Goal: Task Accomplishment & Management: Manage account settings

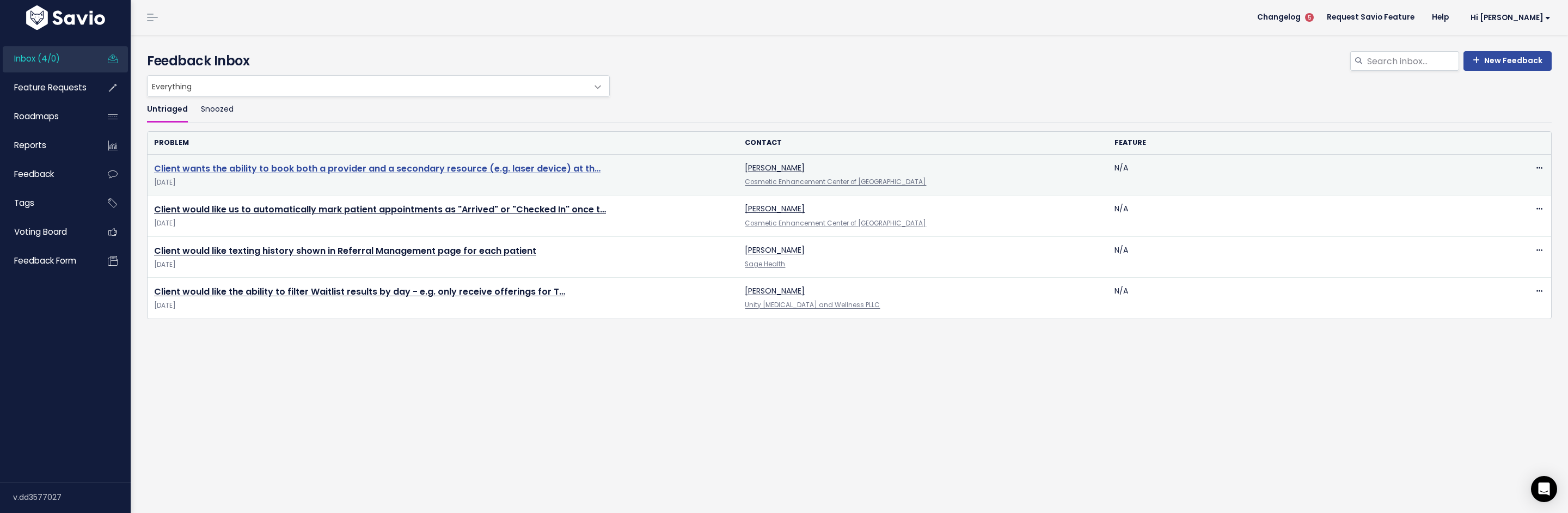
click at [457, 172] on link "Client wants the ability to book both a provider and a secondary resource (e.g.…" at bounding box center [377, 169] width 446 height 13
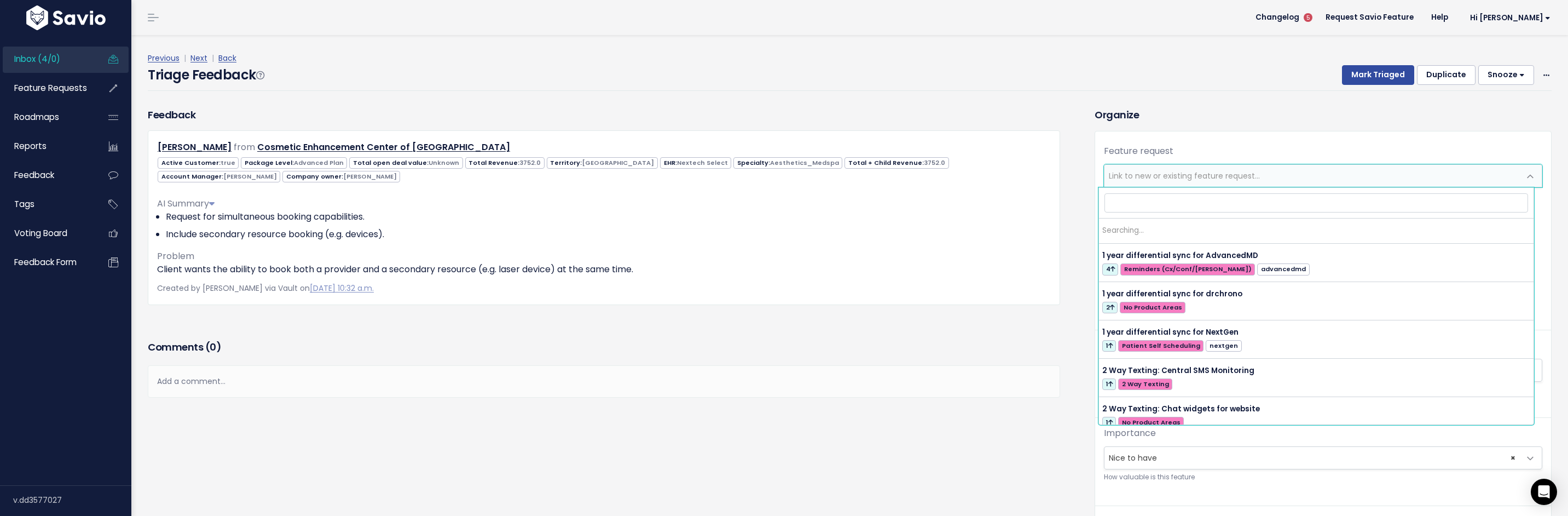
click at [1169, 174] on span "Link to new or existing feature request..." at bounding box center [1184, 175] width 151 height 11
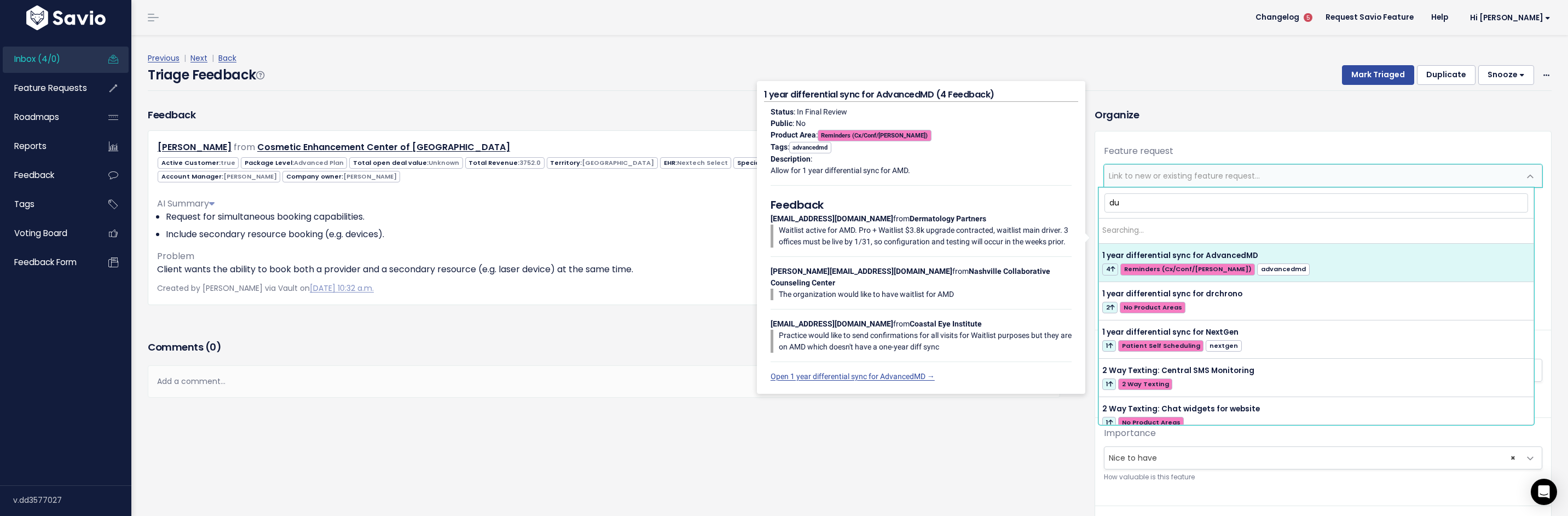
type input "d"
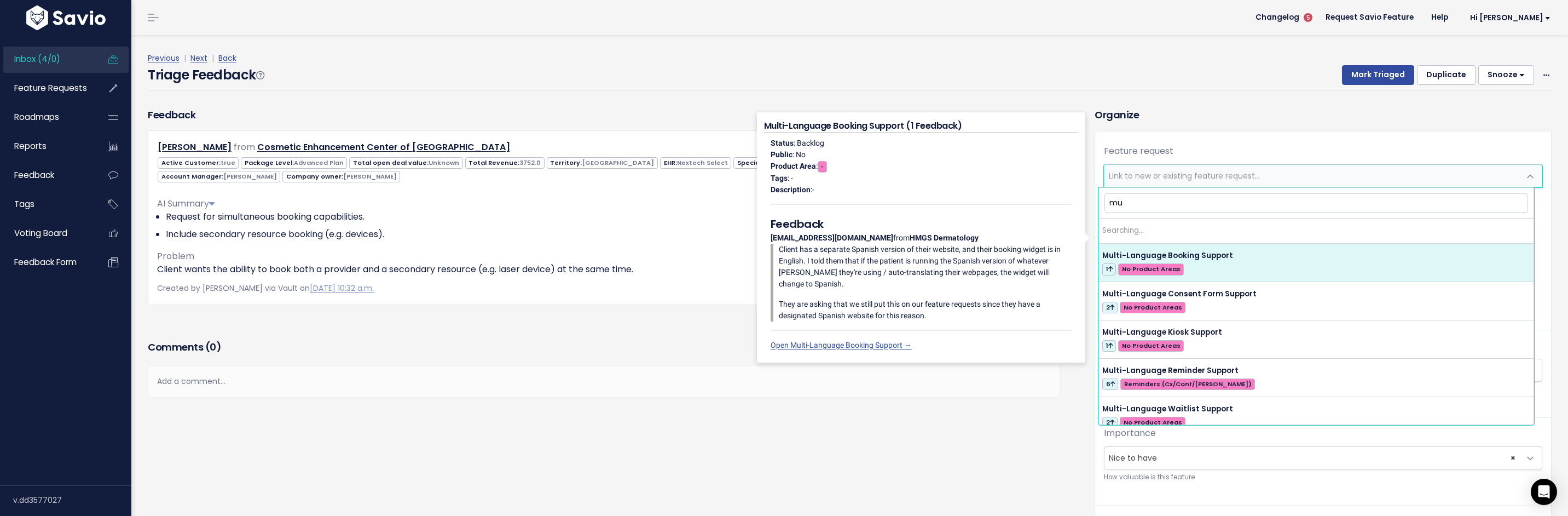
type input "m"
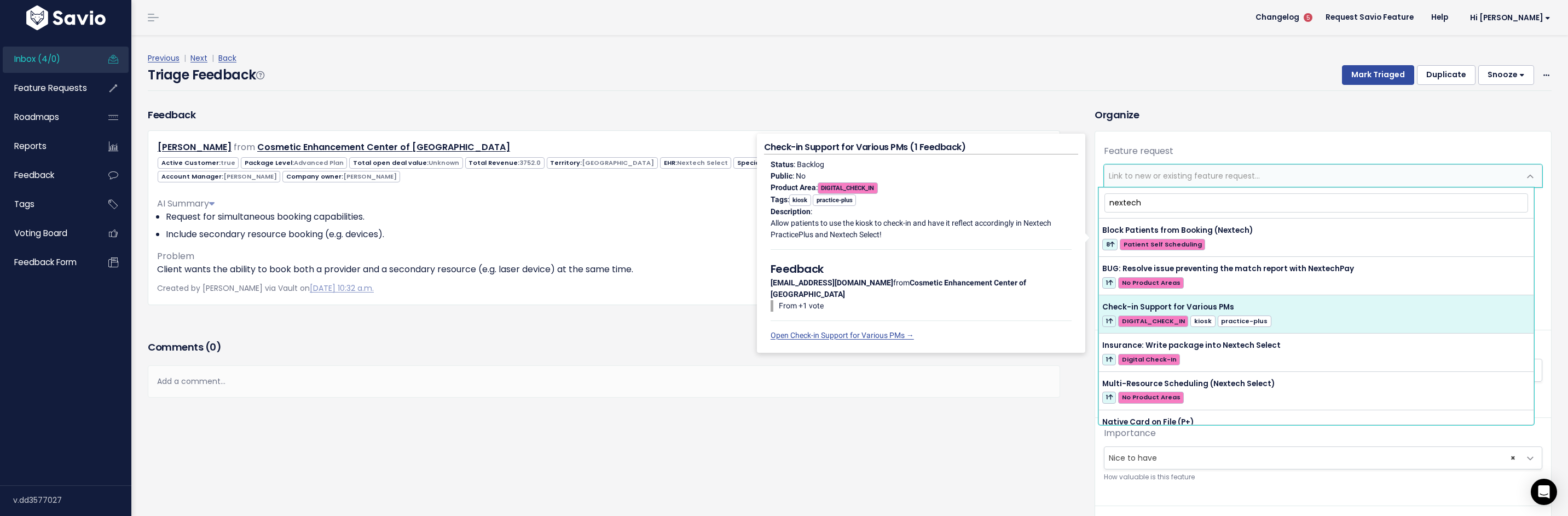
scroll to position [84, 0]
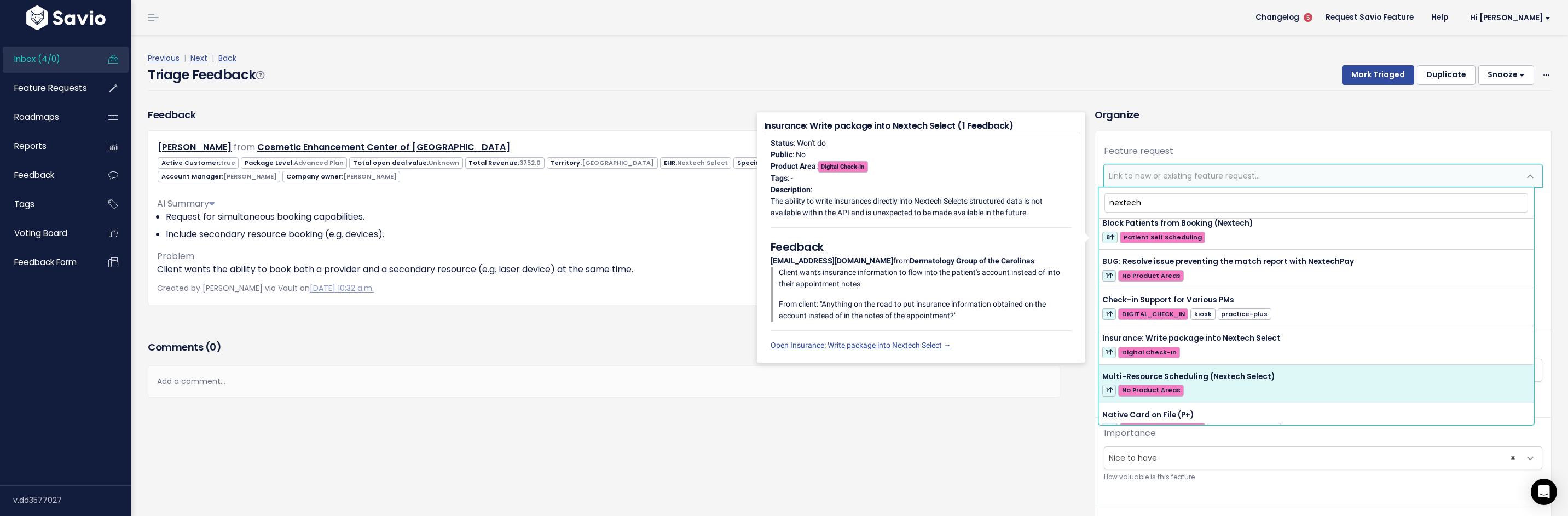
type input "nextech"
select select "56130"
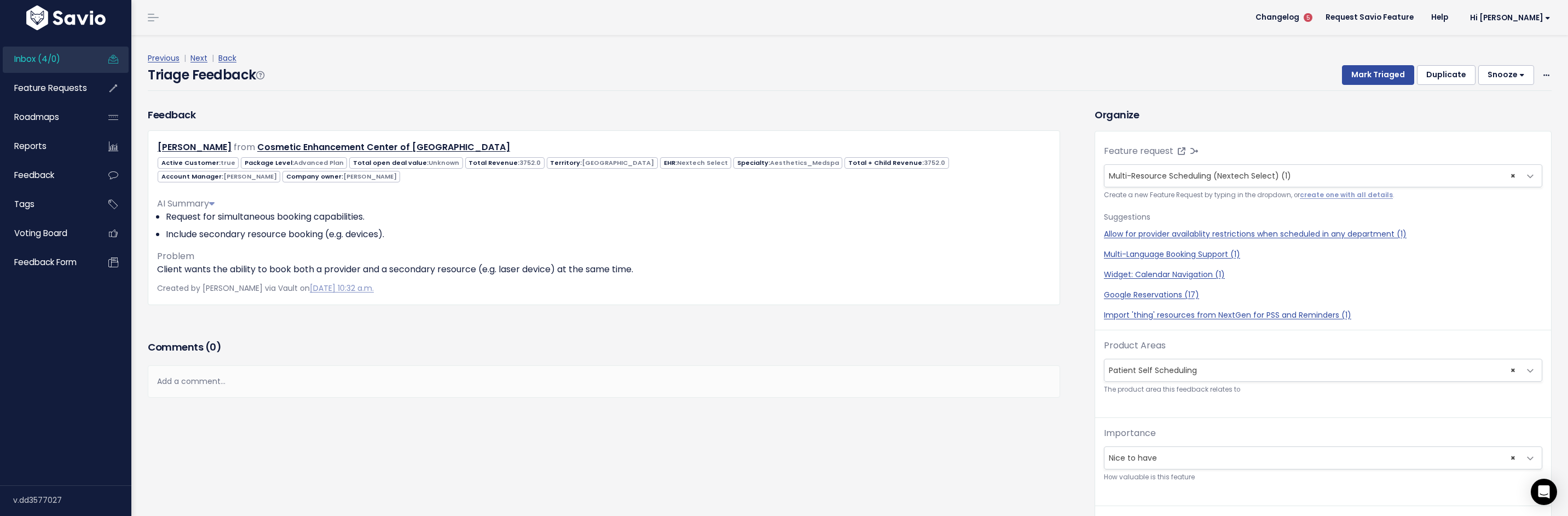
click at [1313, 393] on small "The product area this feedback relates to" at bounding box center [1323, 390] width 439 height 11
click at [1389, 77] on button "Mark Triaged" at bounding box center [1377, 75] width 72 height 20
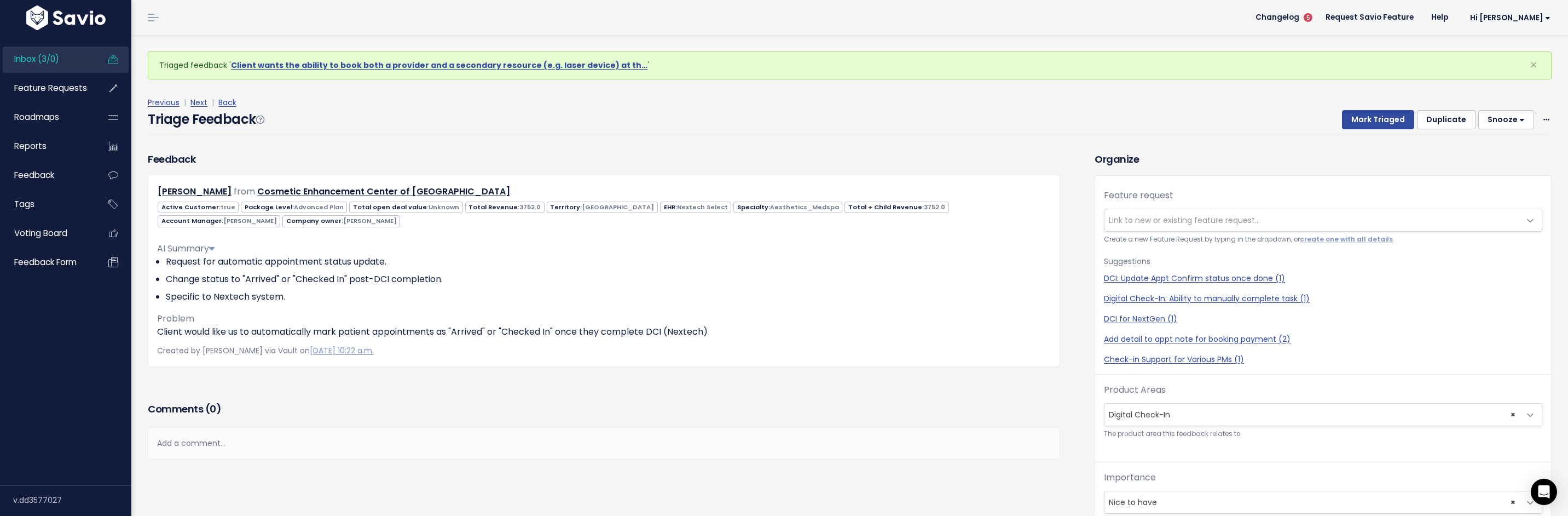
scroll to position [14, 0]
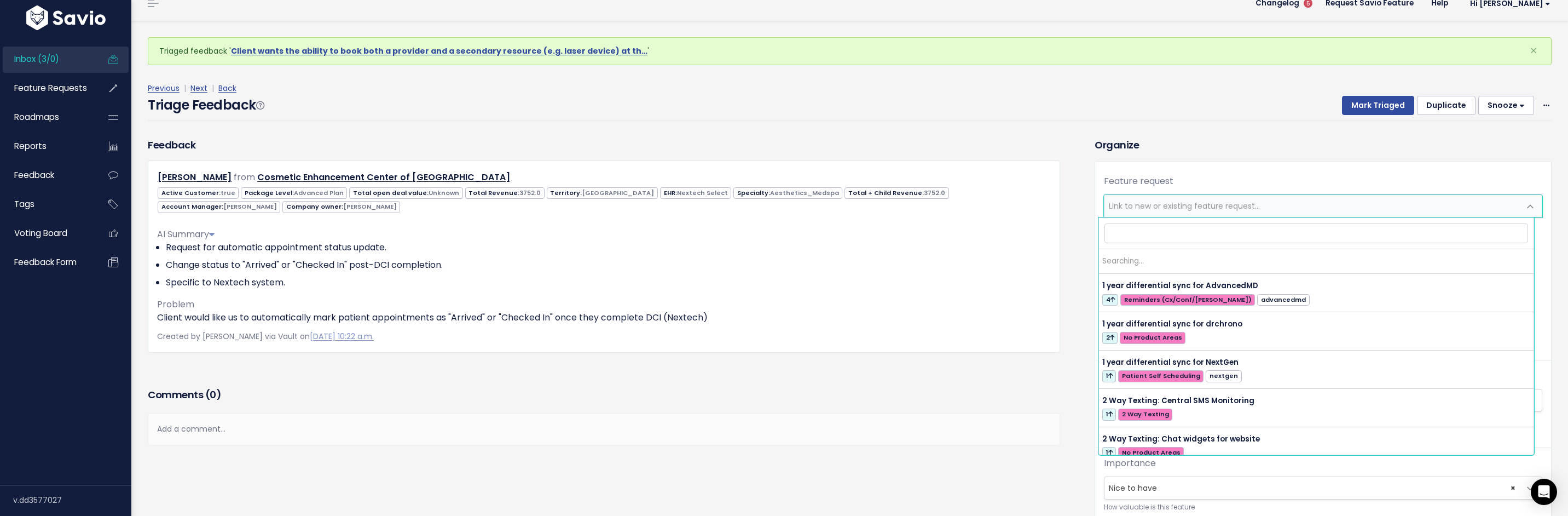
click at [1253, 205] on span "Link to new or existing feature request..." at bounding box center [1312, 206] width 415 height 22
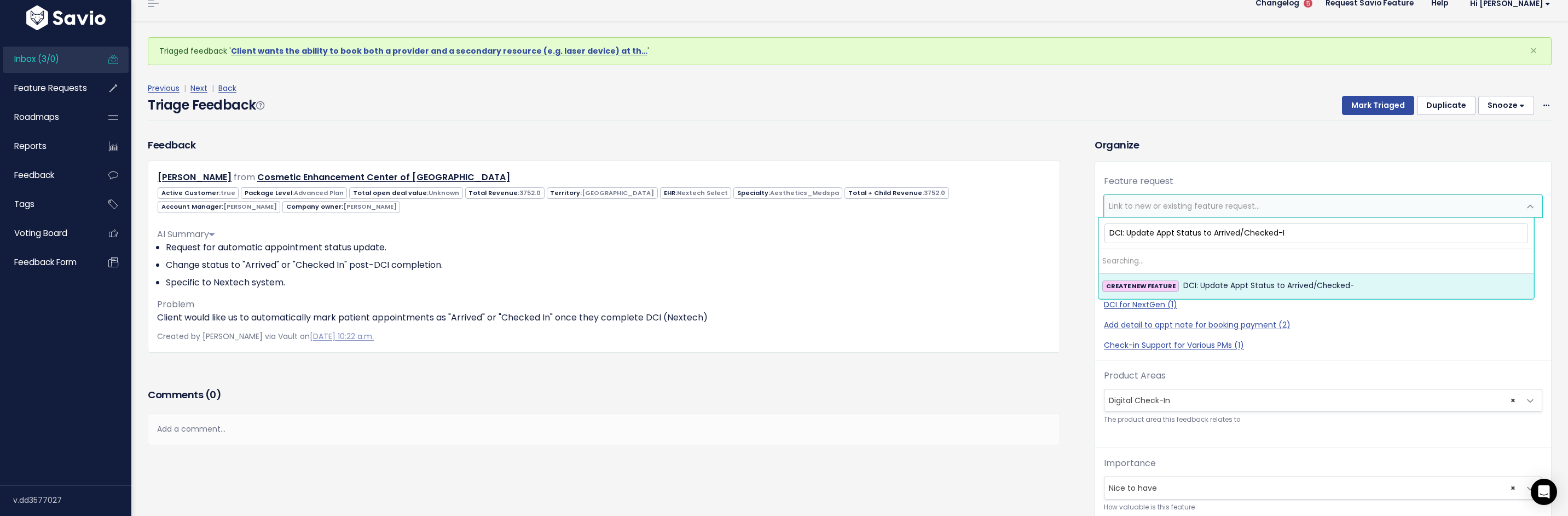
type input "DCI: Update Appt Status to Arrived/Checked-In"
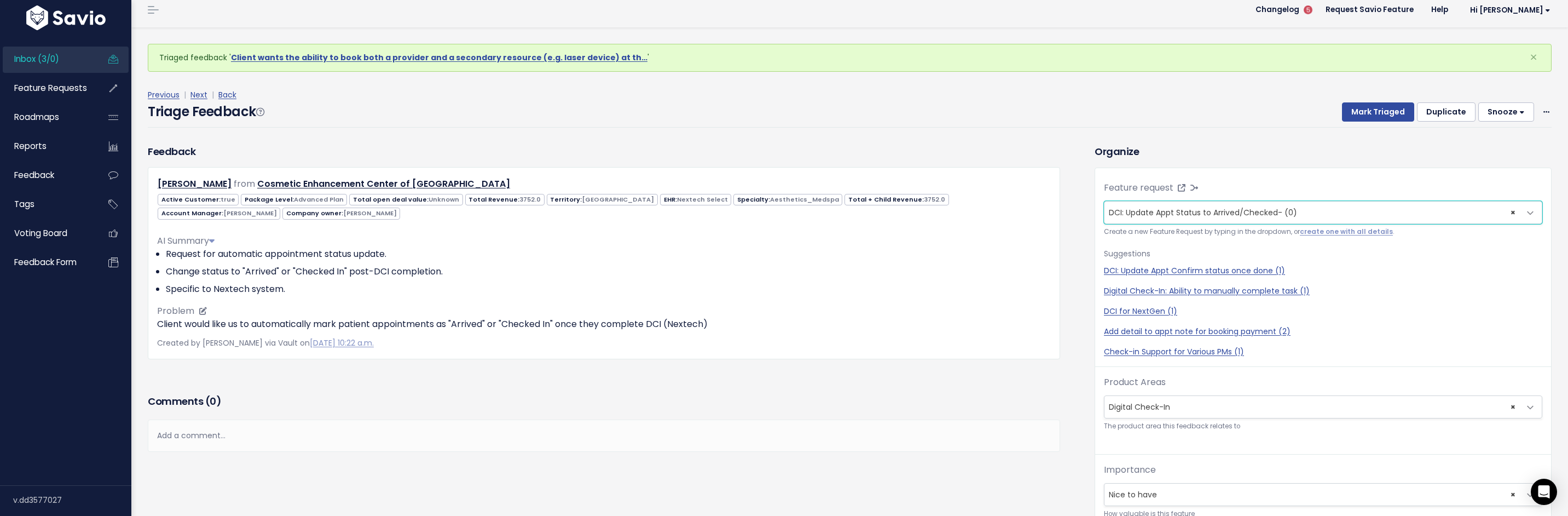
scroll to position [36, 0]
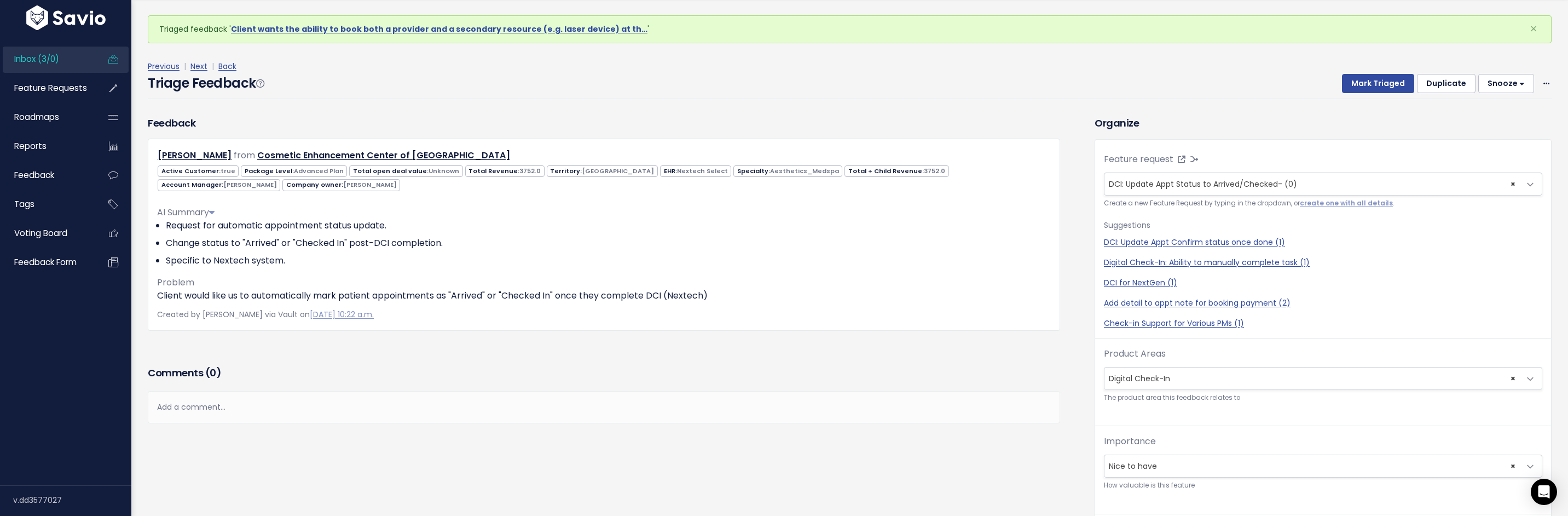
click at [193, 401] on div "Add a comment..." at bounding box center [603, 407] width 912 height 32
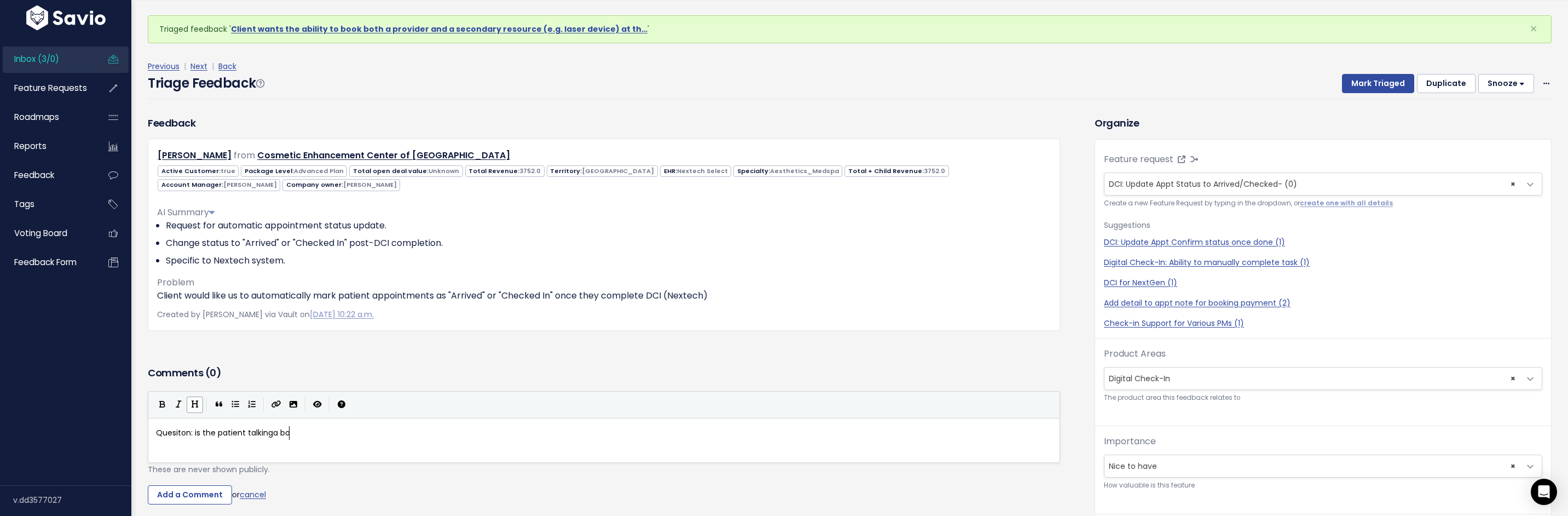
type textarea "Quesiton: is the patient talkinga bou"
type textarea "g"
type textarea "c"
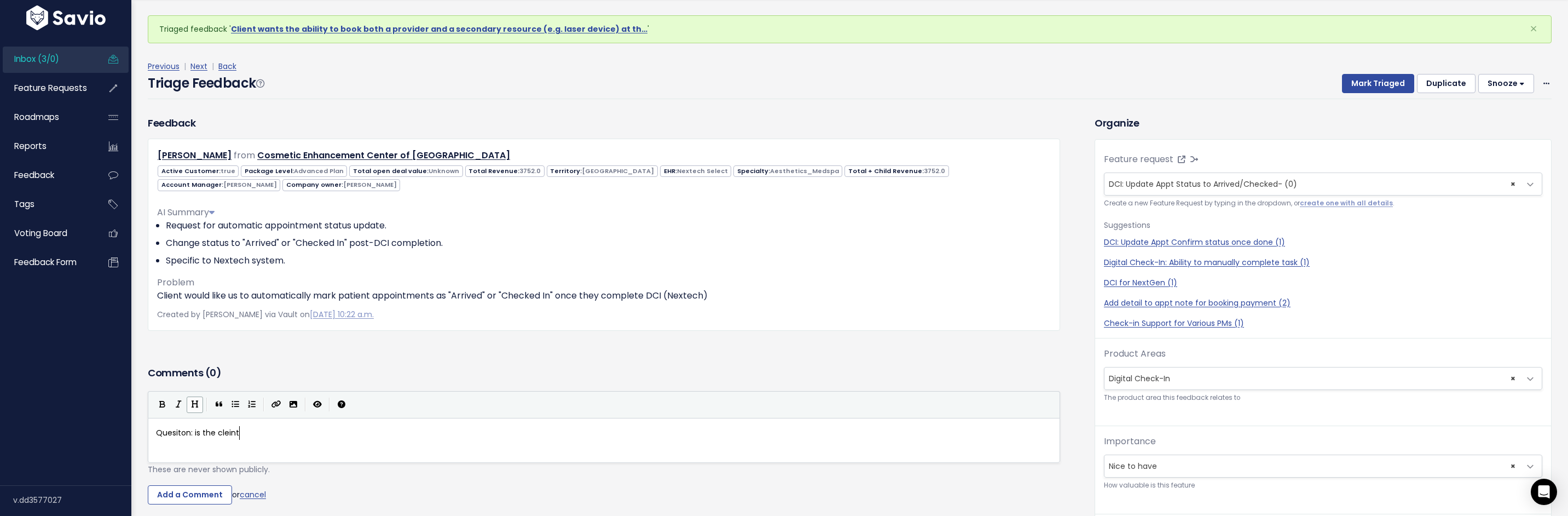
type textarea "cleint t"
type textarea "ient talking about DCI"
type textarea "the appointment status or the room manager w"
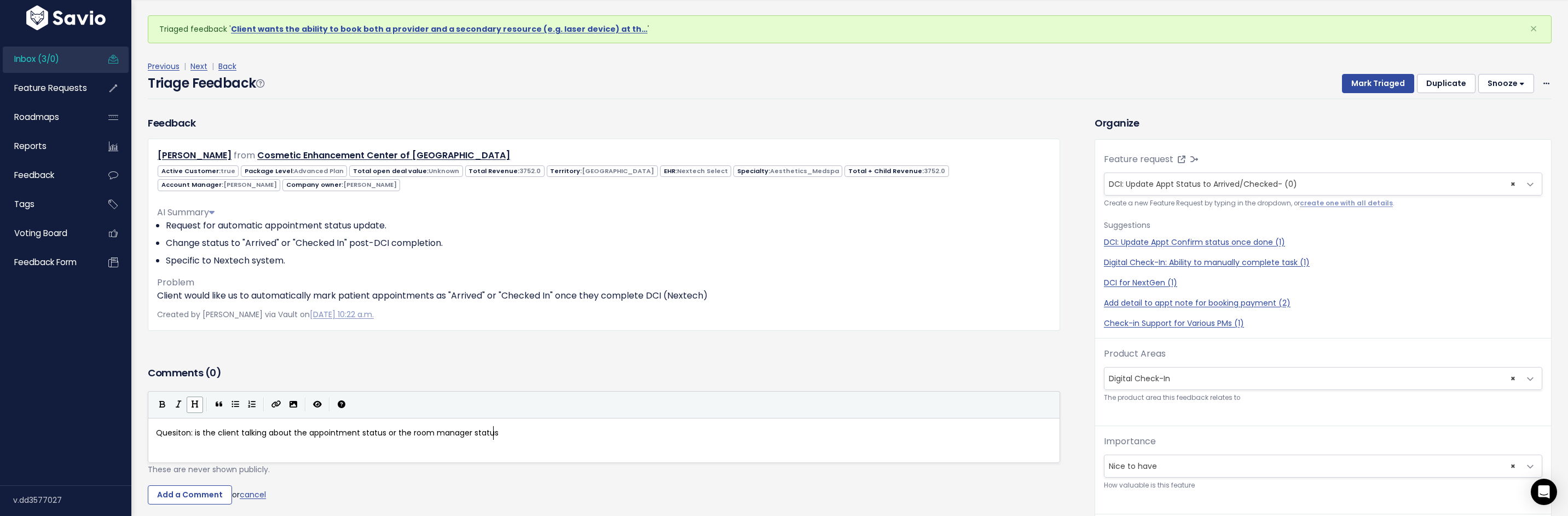
scroll to position [4, 27]
type textarea "status?"
drag, startPoint x: 164, startPoint y: 492, endPoint x: 172, endPoint y: 489, distance: 8.5
click at [165, 492] on input "Add a Comment" at bounding box center [189, 495] width 84 height 20
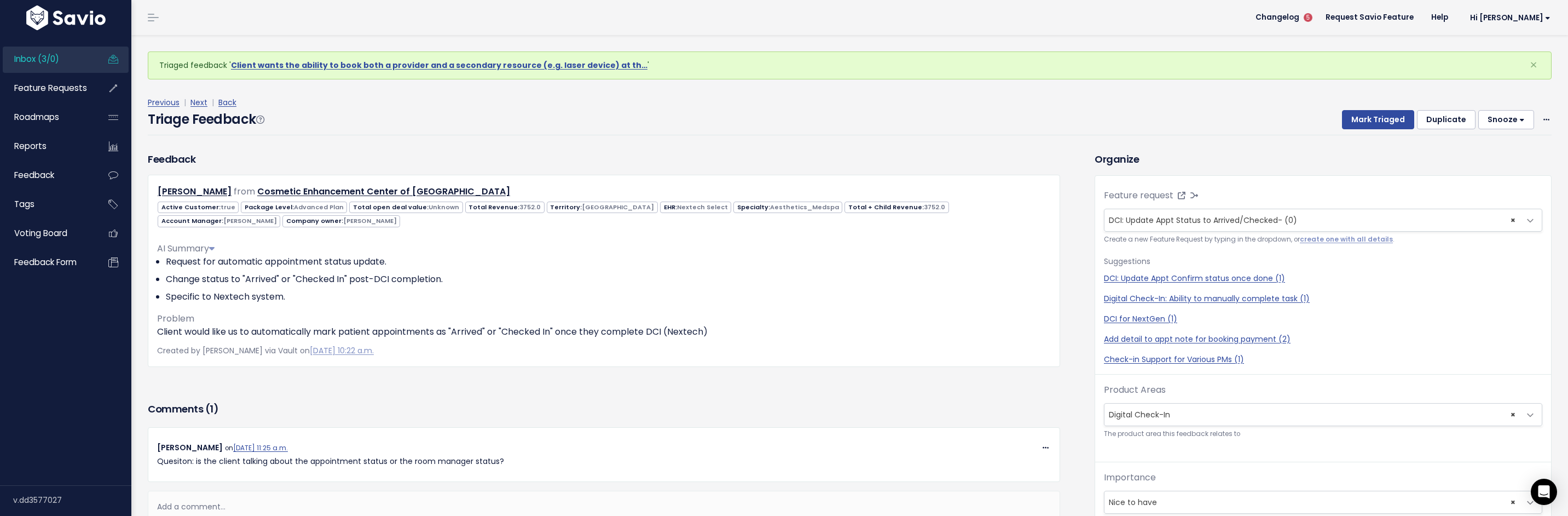
click at [1376, 107] on div "Previous | Next | Back" at bounding box center [849, 102] width 1404 height 14
click at [1376, 118] on button "Mark Triaged" at bounding box center [1377, 120] width 72 height 20
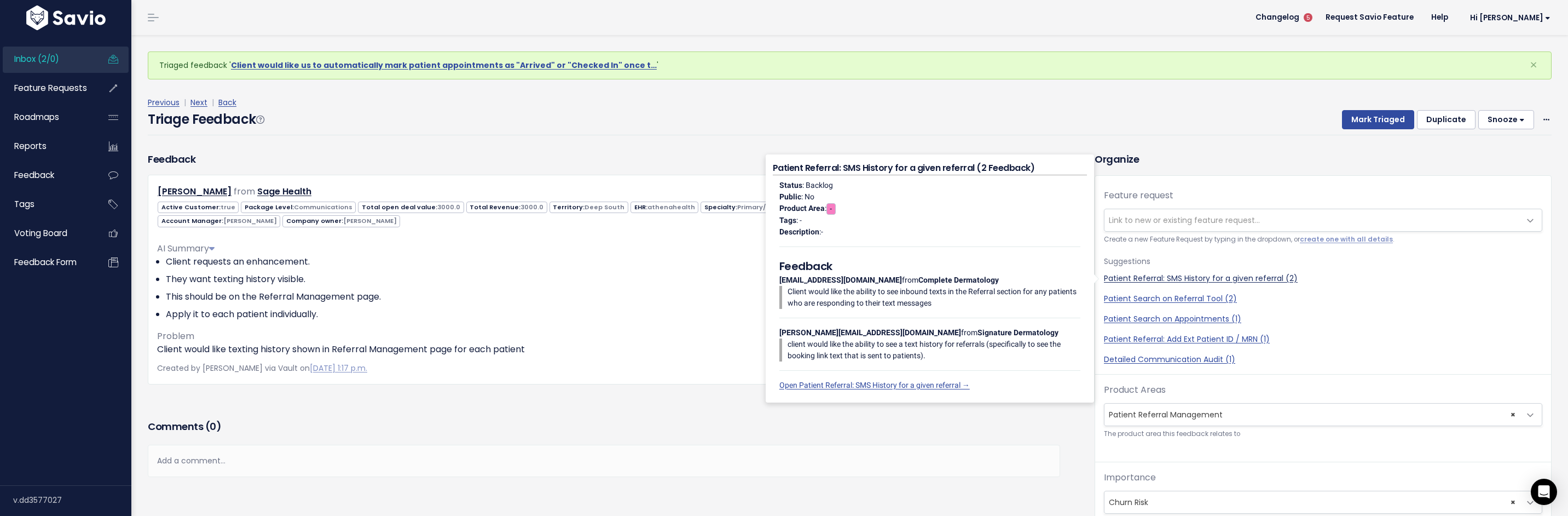
click at [1169, 273] on link "Patient Referral: SMS History for a given referral (2)" at bounding box center [1323, 279] width 439 height 11
select select "58514"
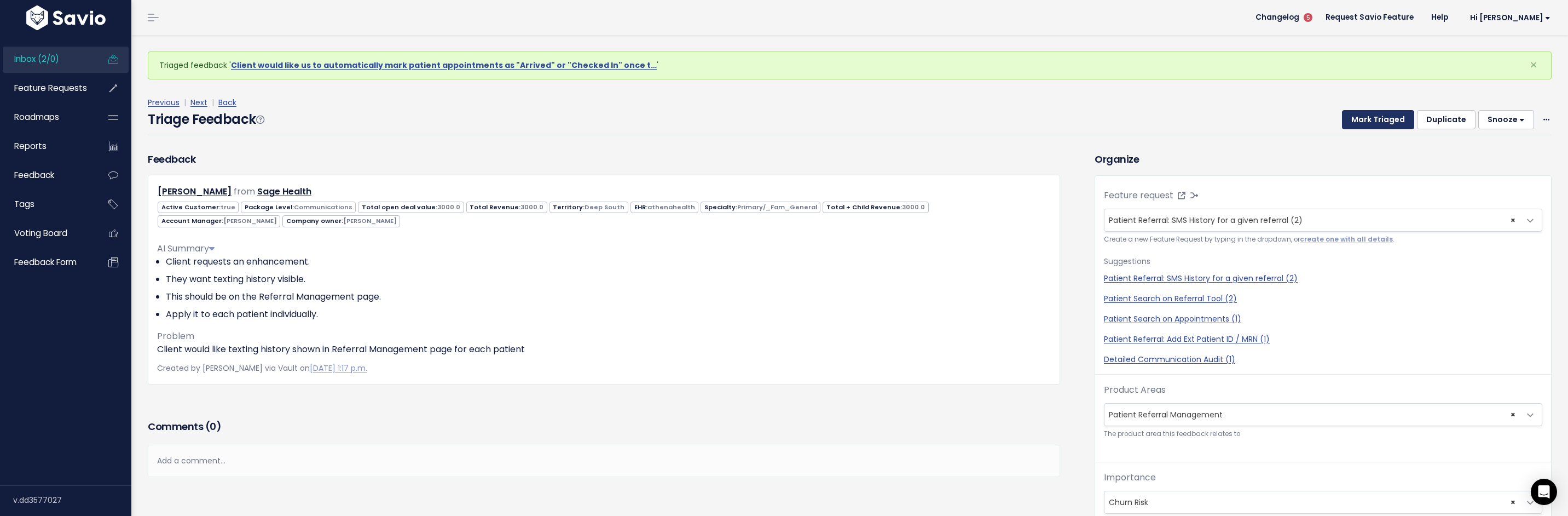
click at [1369, 115] on button "Mark Triaged" at bounding box center [1377, 120] width 72 height 20
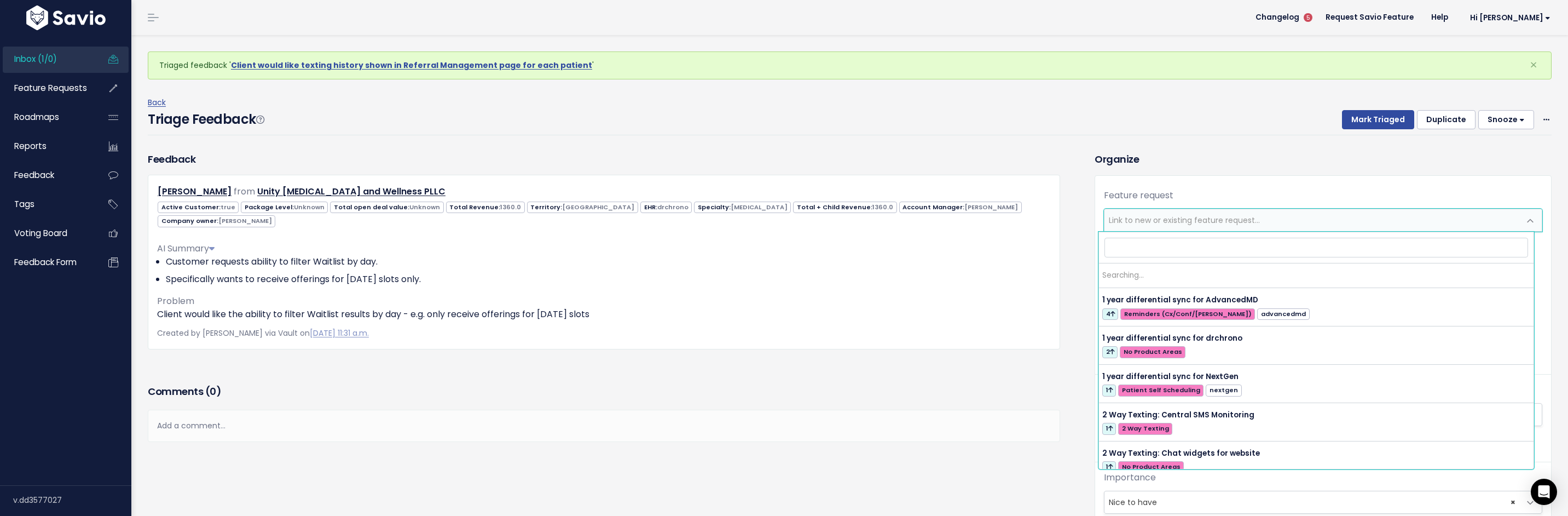
click at [1267, 230] on span "Link to new or existing feature request..." at bounding box center [1312, 220] width 415 height 22
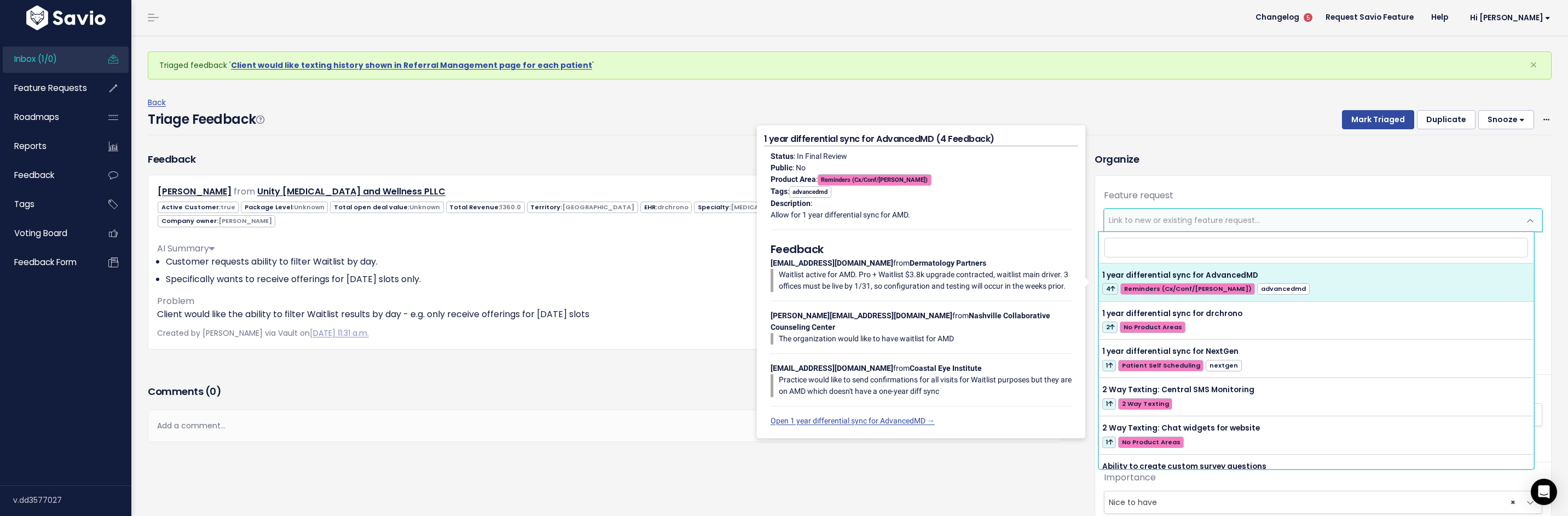
click at [1251, 170] on div "Organize Feature request --------- Link to new or existing feature request... C…" at bounding box center [1322, 413] width 474 height 524
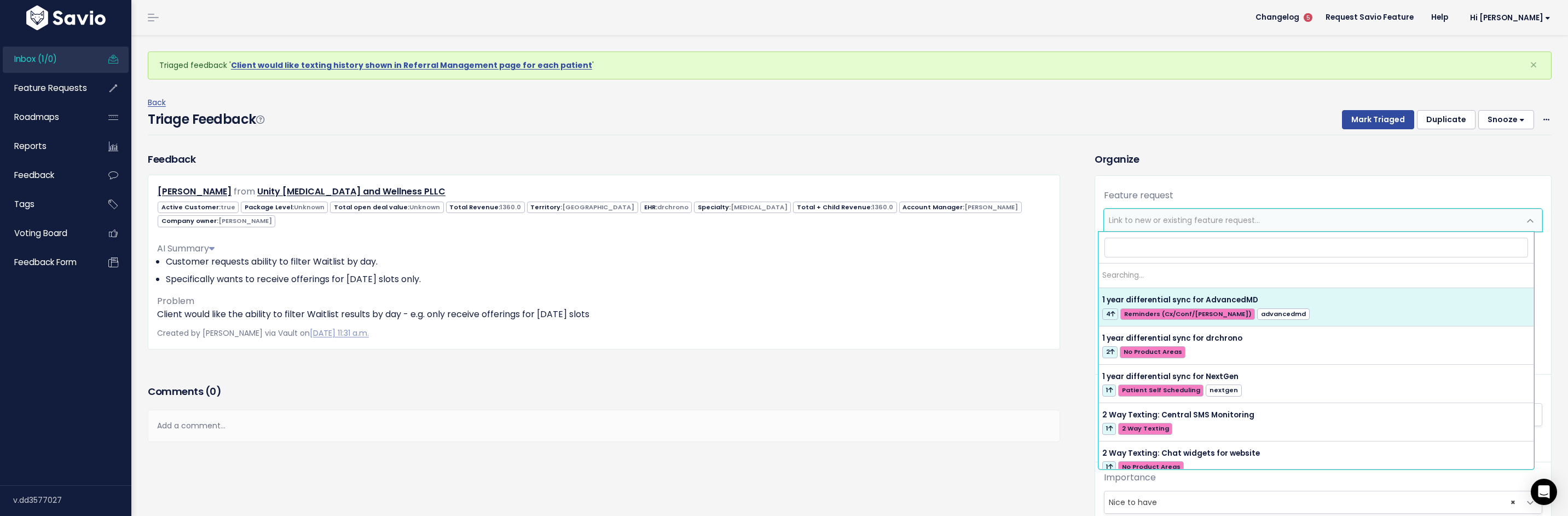
click at [1235, 211] on span "Link to new or existing feature request..." at bounding box center [1312, 220] width 415 height 22
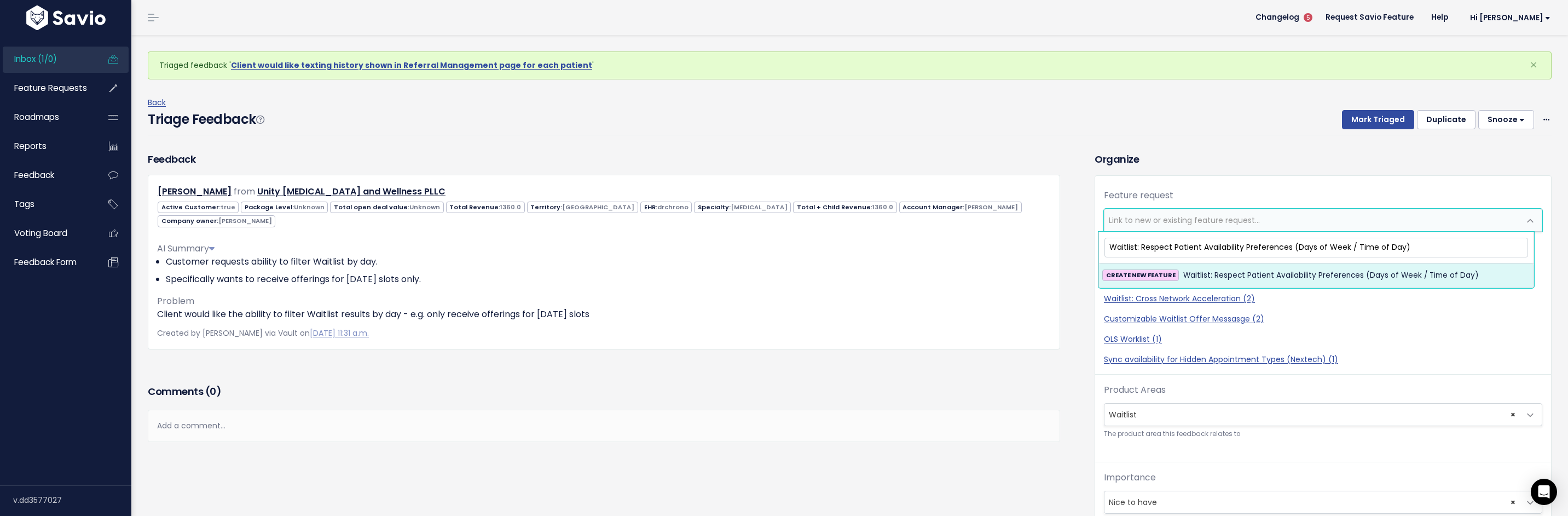
type input "Waitlist: Respect Patient Availability Preferences (Days of Week / Time of Day)"
click at [1250, 269] on span "Waitlist: Respect Patient Availability Preferences (Days of Week / Time of Day)" at bounding box center [1330, 275] width 296 height 13
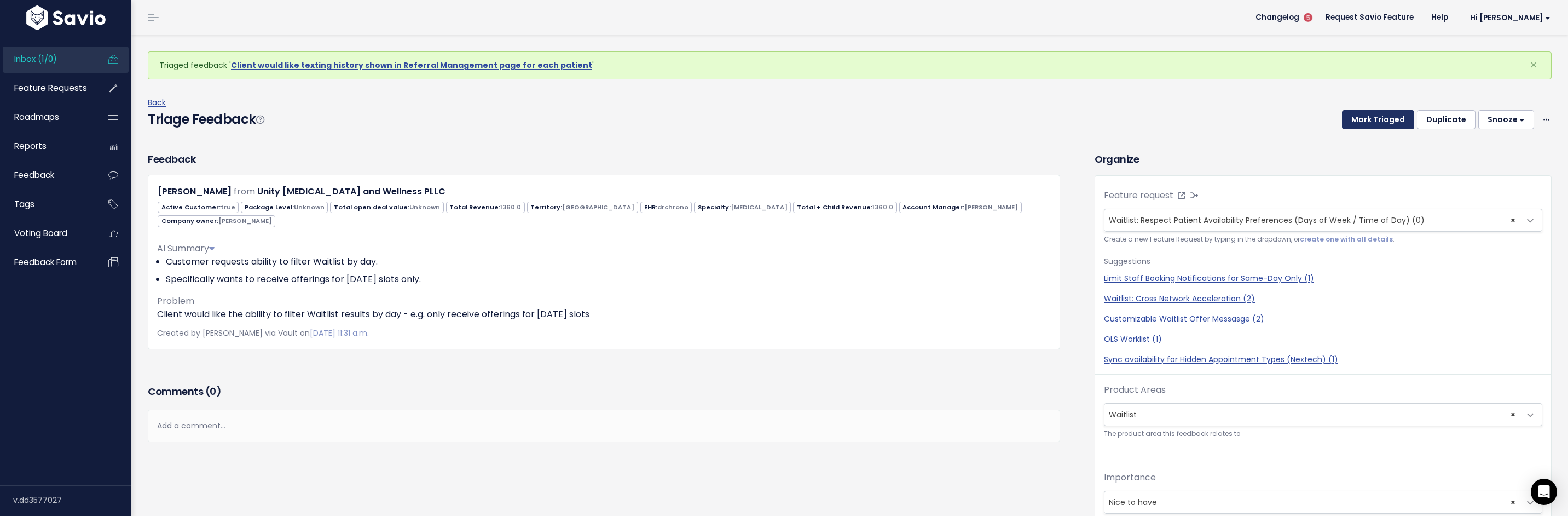
click at [1352, 121] on button "Mark Triaged" at bounding box center [1377, 120] width 72 height 20
